Goal: Register for event/course

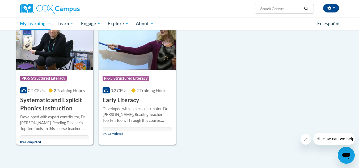
scroll to position [81, 0]
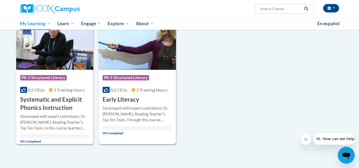
click at [142, 70] on div "Course Category: PK-5 Structured Literacy 0.2 CEUs 2 Training Hours COURSE Earl…" at bounding box center [137, 87] width 77 height 34
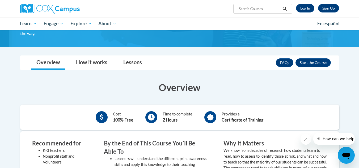
scroll to position [63, 0]
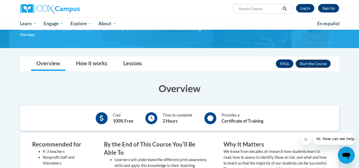
click at [302, 62] on button "Enroll" at bounding box center [312, 63] width 35 height 8
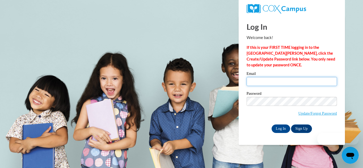
click at [286, 80] on input "Email" at bounding box center [291, 81] width 90 height 9
type input "[EMAIL_ADDRESS][DOMAIN_NAME]"
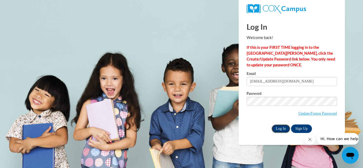
click at [281, 127] on input "Log In" at bounding box center [280, 129] width 19 height 8
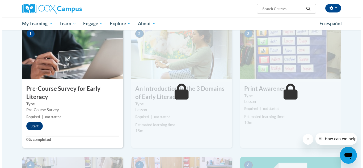
scroll to position [119, 0]
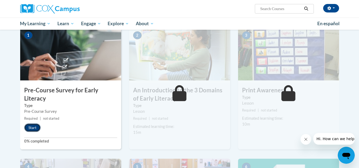
click at [35, 126] on button "Start" at bounding box center [32, 127] width 16 height 8
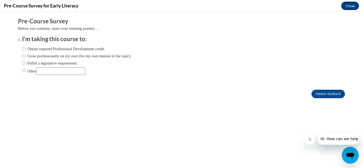
scroll to position [0, 0]
click at [22, 48] on input "Obtain required Professional Development credit." at bounding box center [23, 49] width 3 height 6
radio input "true"
click at [313, 93] on input "Submit feedback" at bounding box center [327, 94] width 33 height 8
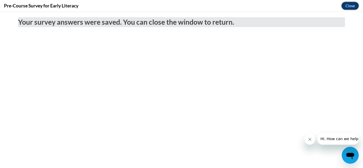
click at [346, 5] on button "Close" at bounding box center [350, 6] width 18 height 8
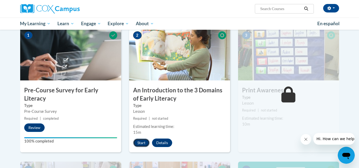
click at [142, 143] on button "Start" at bounding box center [141, 143] width 16 height 8
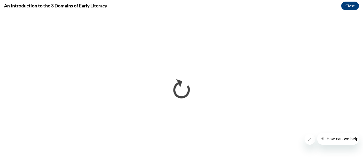
click at [309, 139] on icon "Close message from company" at bounding box center [309, 139] width 4 height 4
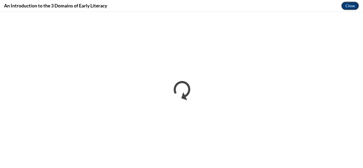
click at [348, 2] on button "Close" at bounding box center [350, 6] width 18 height 8
